Goal: Answer question/provide support

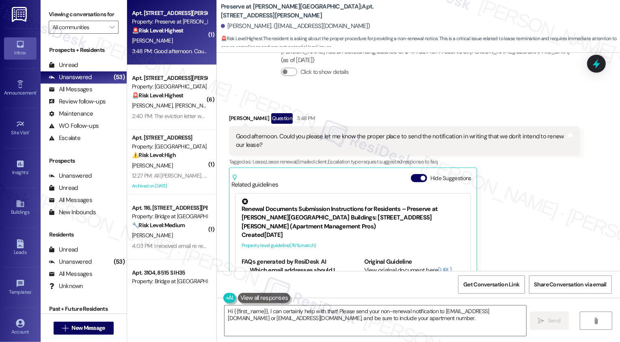
scroll to position [5911, 0]
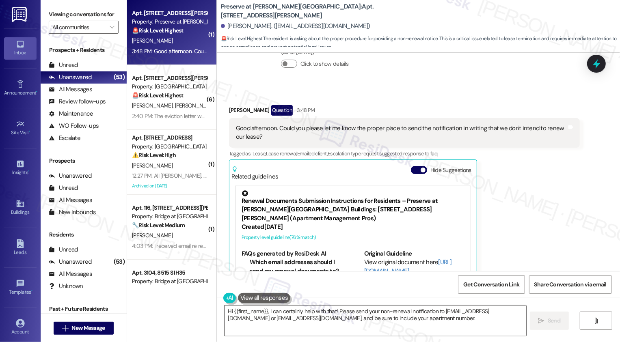
click at [265, 326] on textarea "Hi {{first_name}}, I can certainly help with that! Please send your non-renewal…" at bounding box center [375, 321] width 302 height 30
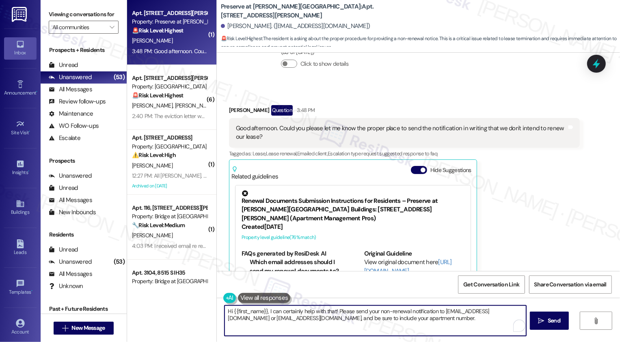
drag, startPoint x: 265, startPoint y: 307, endPoint x: 288, endPoint y: 335, distance: 36.1
click at [288, 335] on textarea "Hi {{first_name}}, I can certainly help with that! Please send your non-renewal…" at bounding box center [375, 321] width 302 height 30
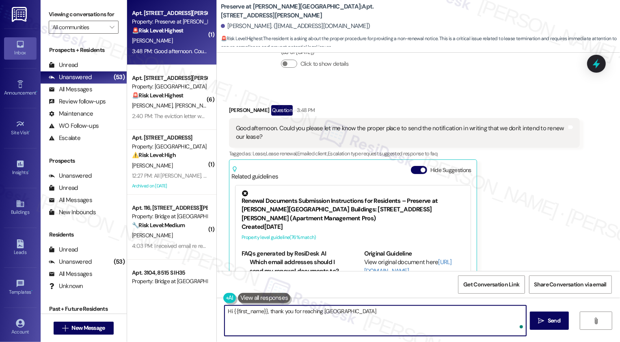
type textarea "Hi {{first_name}}, thank you for reaching ouy"
paste textarea "Hi {{first_name}}, I’ve attached the notice of intent to vacate form + move-out…"
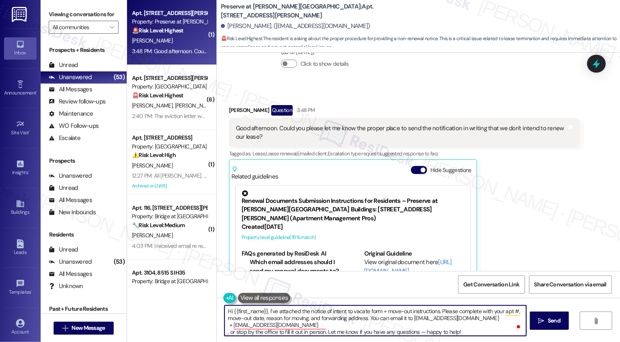
click at [265, 309] on textarea "Hi {{first_name}}, I’ve attached the notice of intent to vacate form + move-out…" at bounding box center [375, 321] width 302 height 30
click at [491, 311] on textarea "Hi {{first_name}}, thank you for reaching out! I’ll attach the notice of intent…" at bounding box center [375, 321] width 302 height 30
click at [224, 319] on textarea "Hi {{first_name}}, thank you for reaching out! I’ll attach the notice of intent…" at bounding box center [375, 321] width 302 height 30
click at [224, 326] on textarea "Hi {{first_name}}, thank you for reaching out! I’ll attach the notice of intent…" at bounding box center [375, 321] width 302 height 30
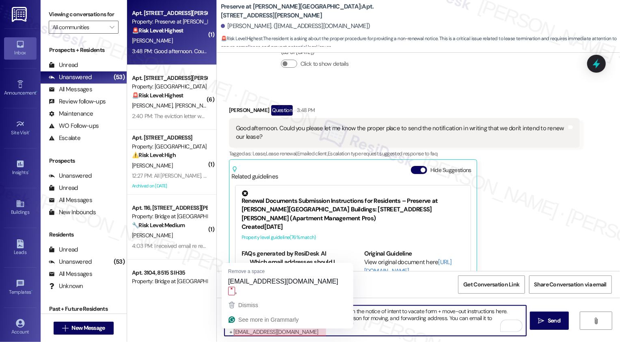
click at [226, 330] on textarea "Hi {{first_name}}, thank you for reaching out! I’ll attach the notice of intent…" at bounding box center [375, 321] width 302 height 30
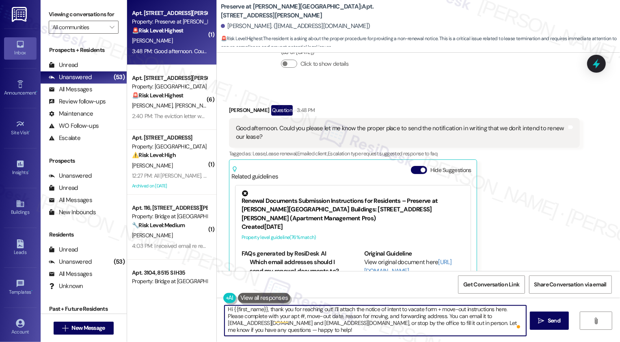
scroll to position [2, 0]
click at [420, 330] on textarea "Hi {{first_name}}, thank you for reaching out! I’ll attach the notice of intent…" at bounding box center [375, 321] width 302 height 30
click at [319, 330] on textarea "Hi {{first_name}}, thank you for reaching out! I’ll attach the notice of intent…" at bounding box center [375, 321] width 302 height 30
type textarea "Hi {{first_name}}, thank you for reaching out! I’ll attach the notice of intent…"
click at [553, 323] on span "Send" at bounding box center [553, 321] width 13 height 9
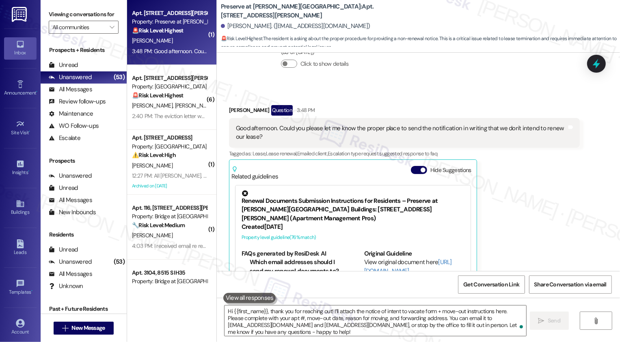
scroll to position [0, 0]
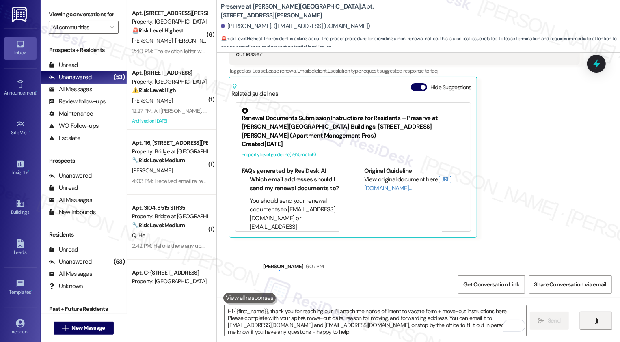
click at [592, 323] on span "" at bounding box center [595, 321] width 9 height 6
